Goal: Find specific page/section: Find specific page/section

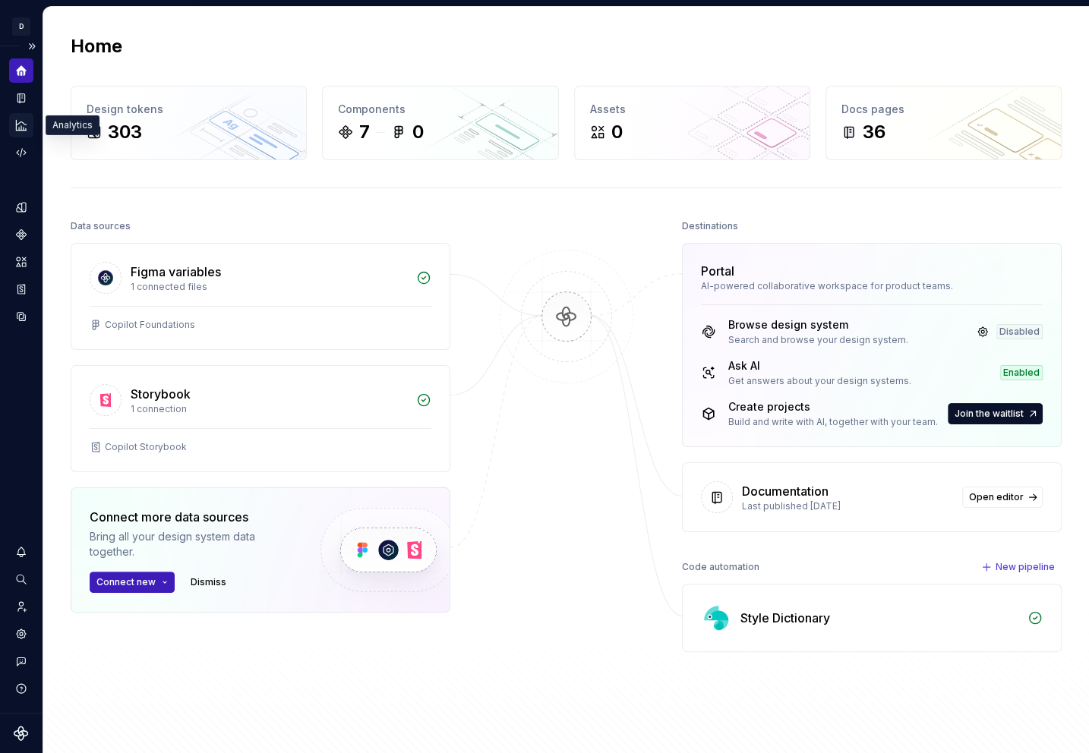
click at [18, 128] on icon "Analytics" at bounding box center [21, 125] width 10 height 10
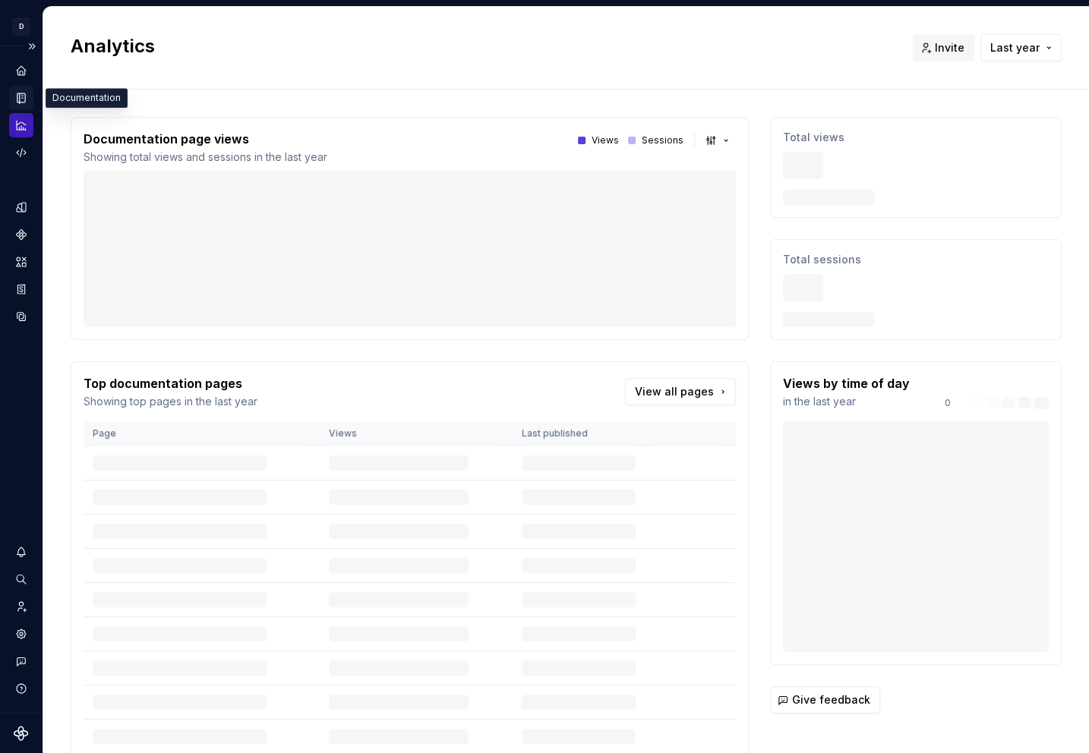
click at [19, 93] on icon "Documentation" at bounding box center [21, 98] width 8 height 10
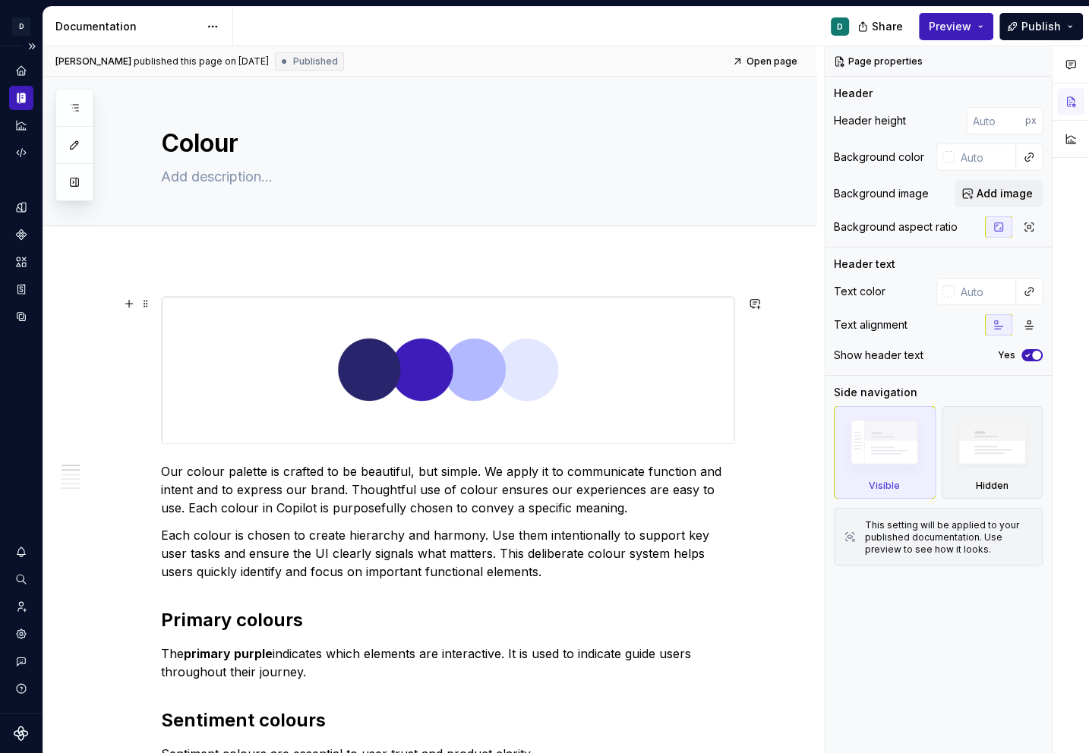
type textarea "*"
click at [19, 204] on icon "Design tokens" at bounding box center [21, 208] width 14 height 14
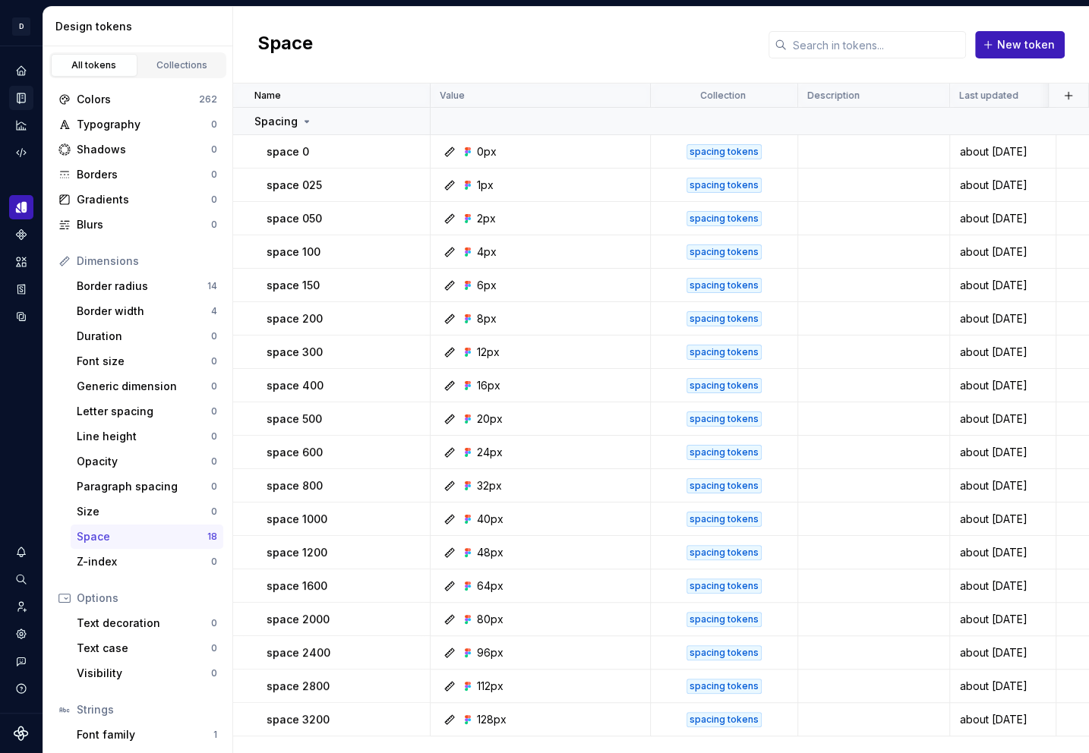
click at [191, 538] on div "Space" at bounding box center [142, 536] width 131 height 15
